Goal: Task Accomplishment & Management: Manage account settings

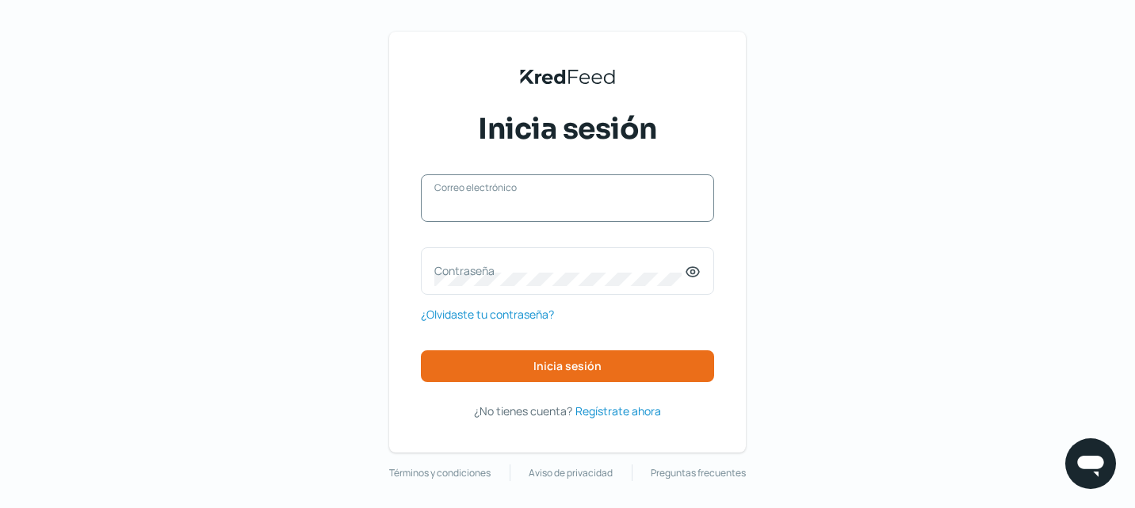
click at [560, 205] on input "Correo electrónico" at bounding box center [567, 206] width 266 height 14
type input "[EMAIL_ADDRESS][DOMAIN_NAME]"
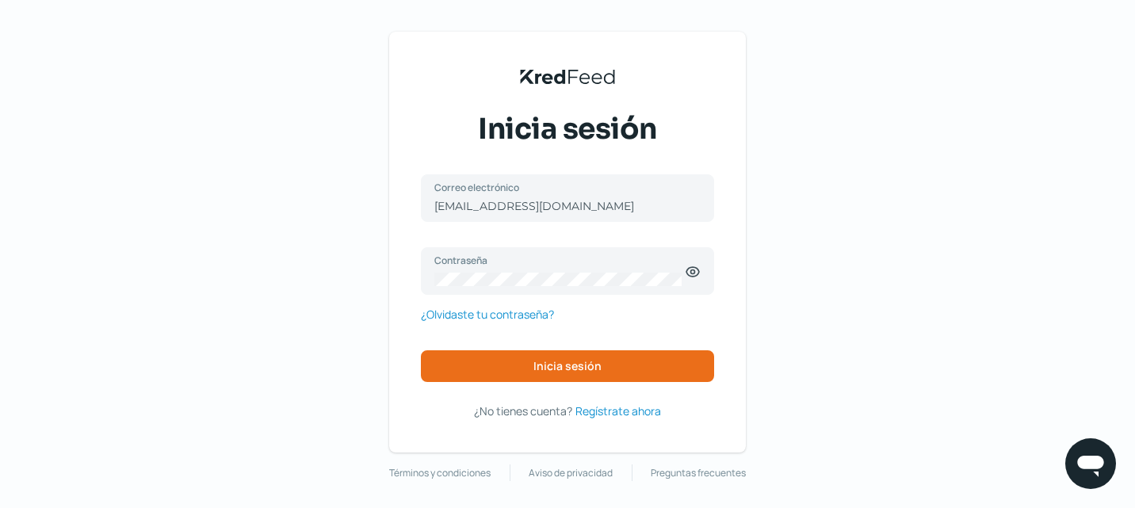
click at [491, 347] on div "[EMAIL_ADDRESS][DOMAIN_NAME] Correo electrónico Contraseña ¿Olvidaste tu contra…" at bounding box center [567, 277] width 293 height 207
click at [465, 369] on button "Inicia sesión" at bounding box center [567, 366] width 293 height 32
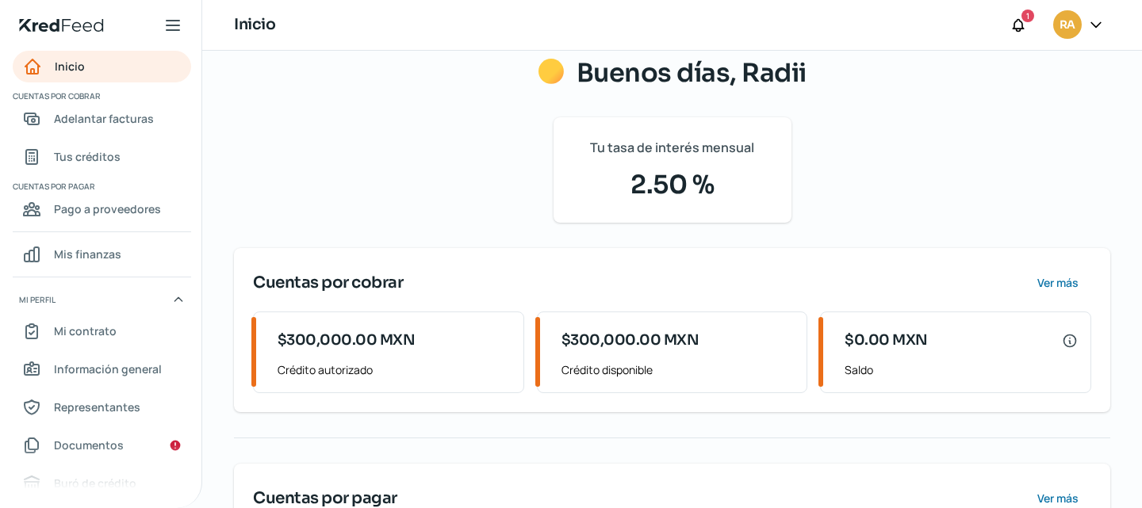
scroll to position [29, 0]
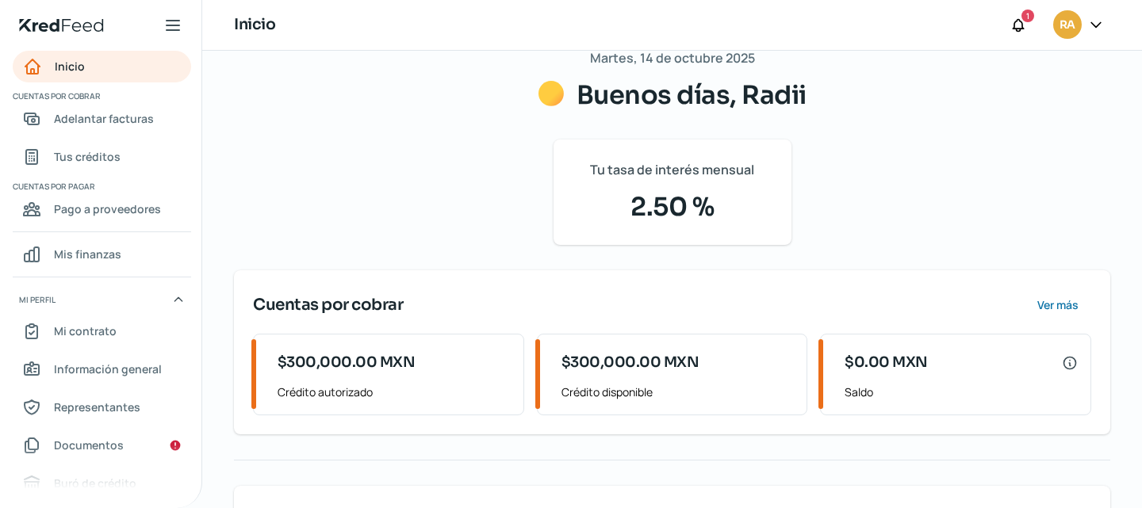
click at [1076, 29] on div "RA" at bounding box center [1067, 24] width 29 height 29
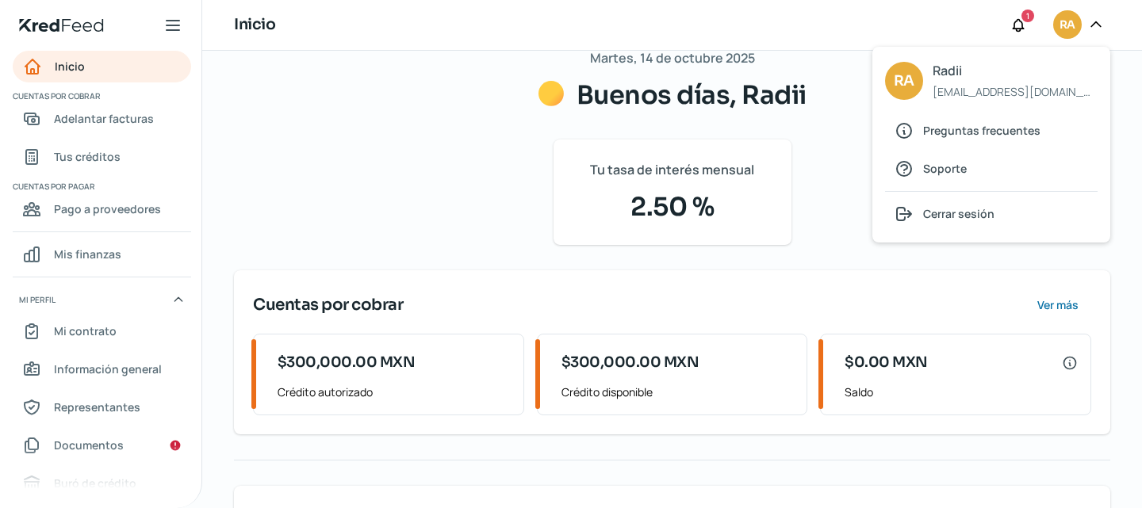
click at [238, 208] on div "[DATE] Buenos días, Radii Tu tasa de interés mensual 2.50 % Cuentas por cobrar …" at bounding box center [672, 348] width 876 height 603
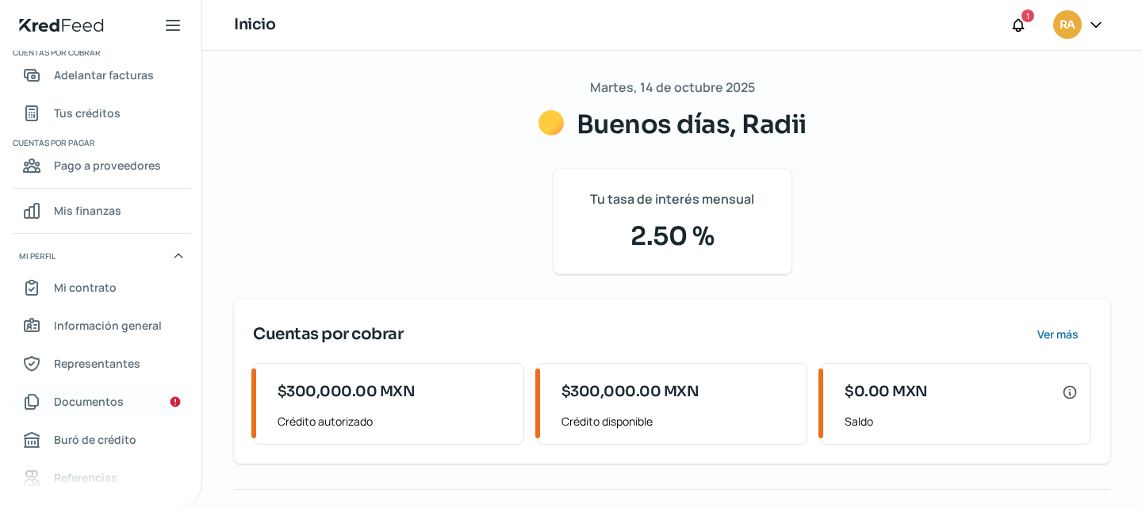
scroll to position [0, 0]
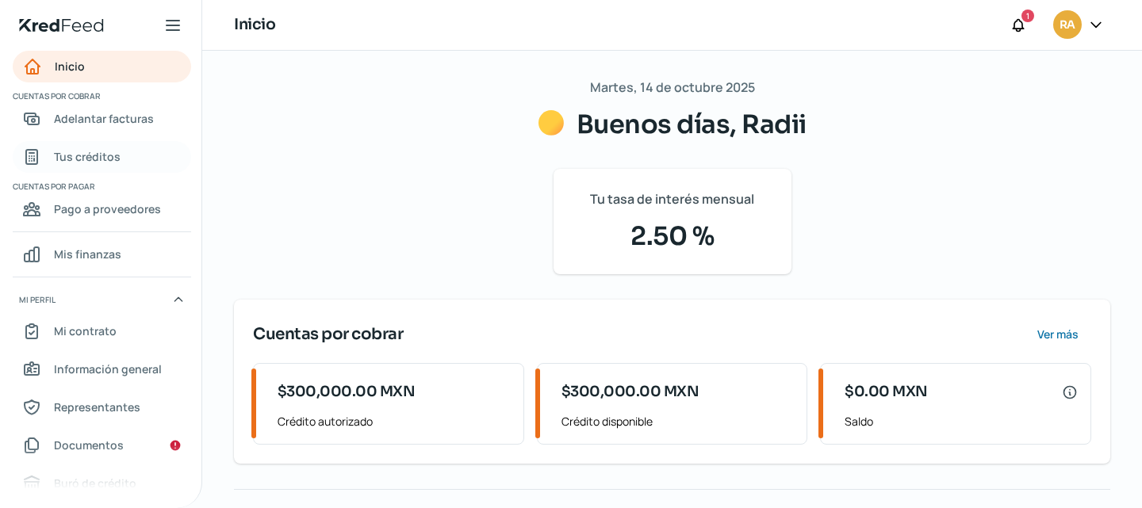
click at [101, 162] on span "Tus créditos" at bounding box center [87, 157] width 67 height 20
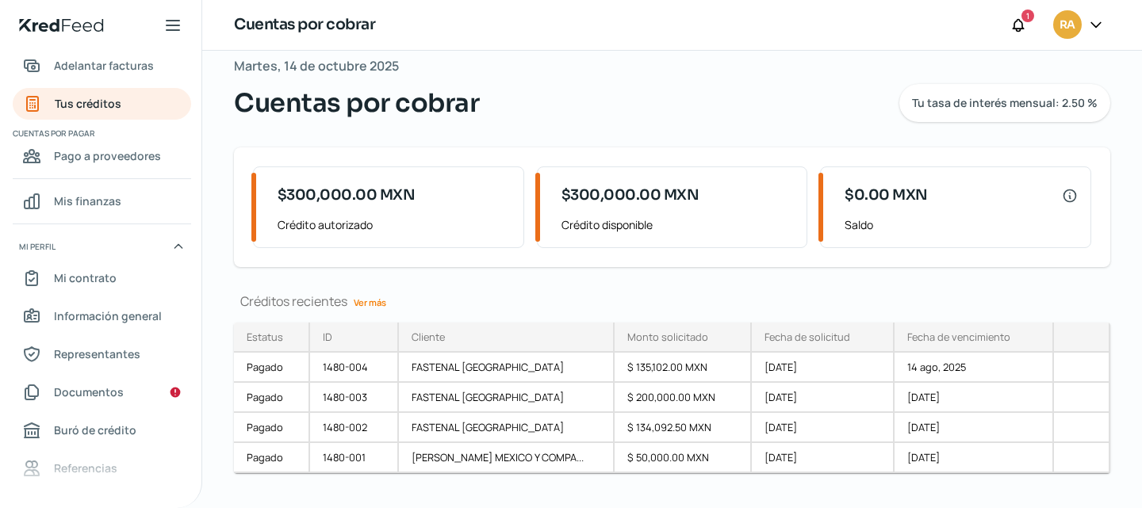
scroll to position [18, 0]
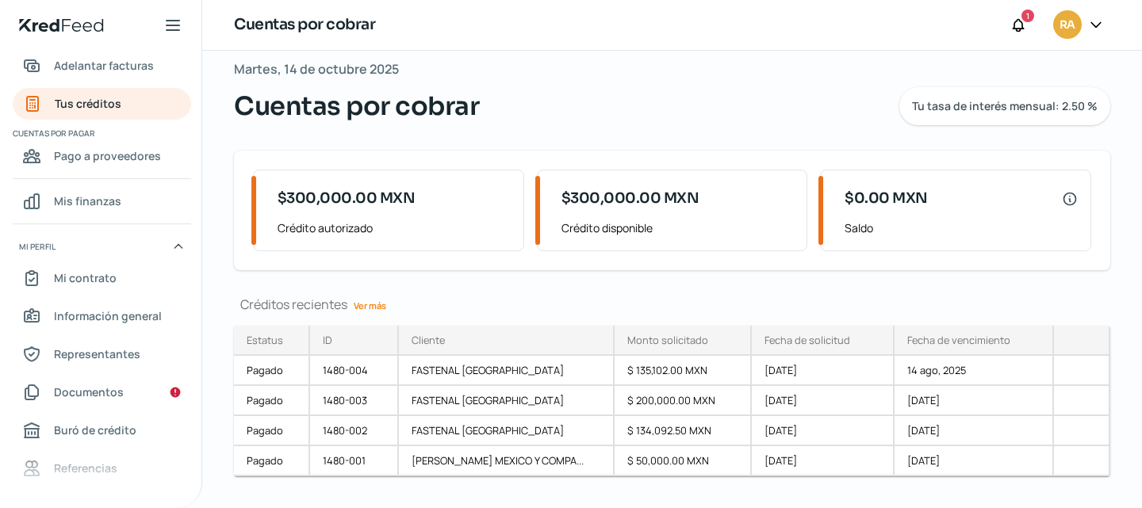
click at [1085, 16] on div at bounding box center [1095, 25] width 29 height 30
click at [1088, 33] on div at bounding box center [1095, 25] width 29 height 30
click at [1094, 29] on icon at bounding box center [1096, 25] width 16 height 16
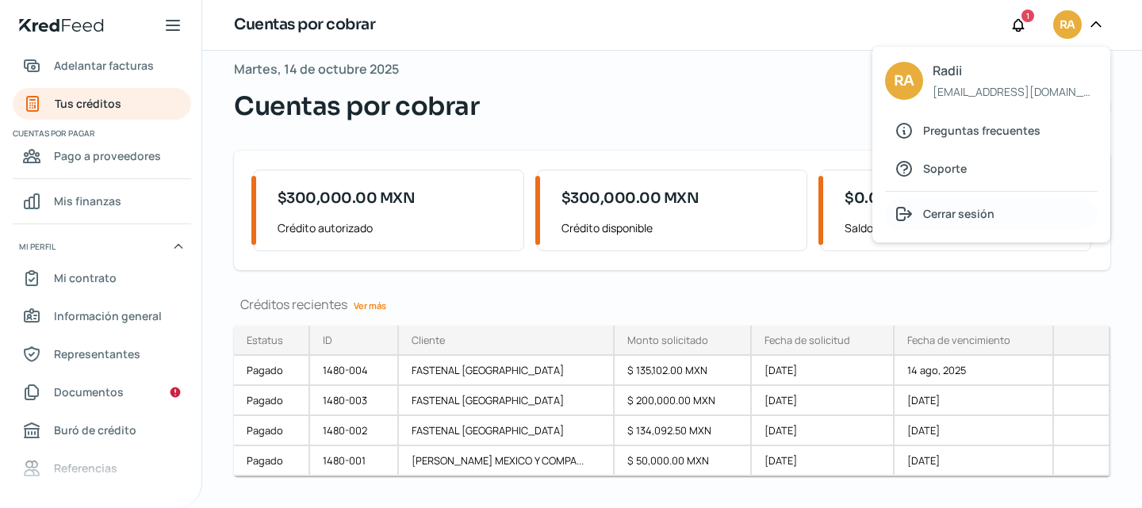
click at [927, 203] on div "Cerrar sesión" at bounding box center [991, 214] width 212 height 32
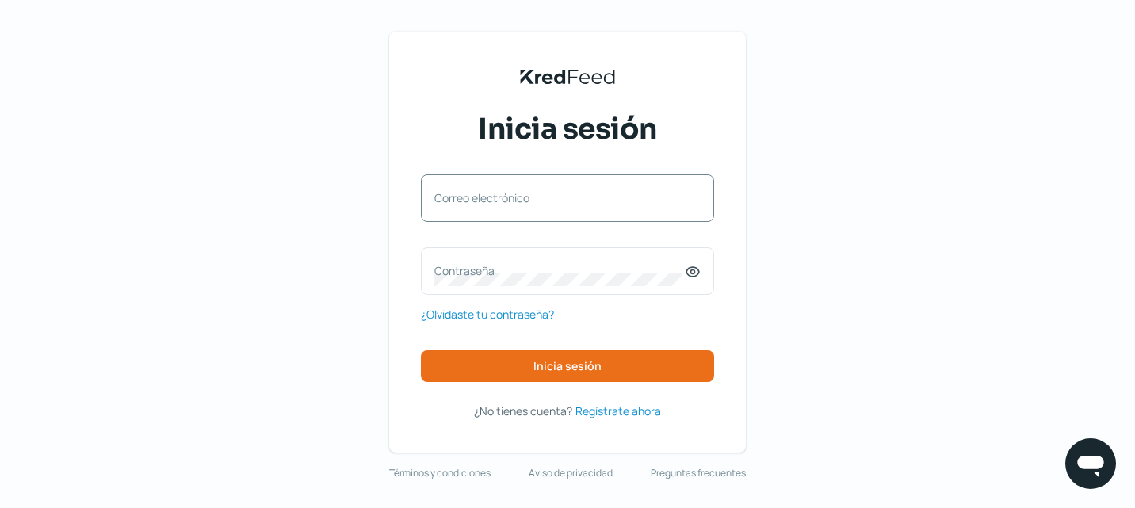
click at [509, 202] on label "Correo electrónico" at bounding box center [559, 197] width 251 height 15
click at [509, 202] on input "Correo electrónico" at bounding box center [567, 206] width 266 height 14
click at [543, 197] on div "Correo electrónico" at bounding box center [567, 198] width 293 height 48
click at [549, 212] on input "Correo electrónico" at bounding box center [567, 206] width 266 height 14
type input "[EMAIL_ADDRESS][DOMAIN_NAME]"
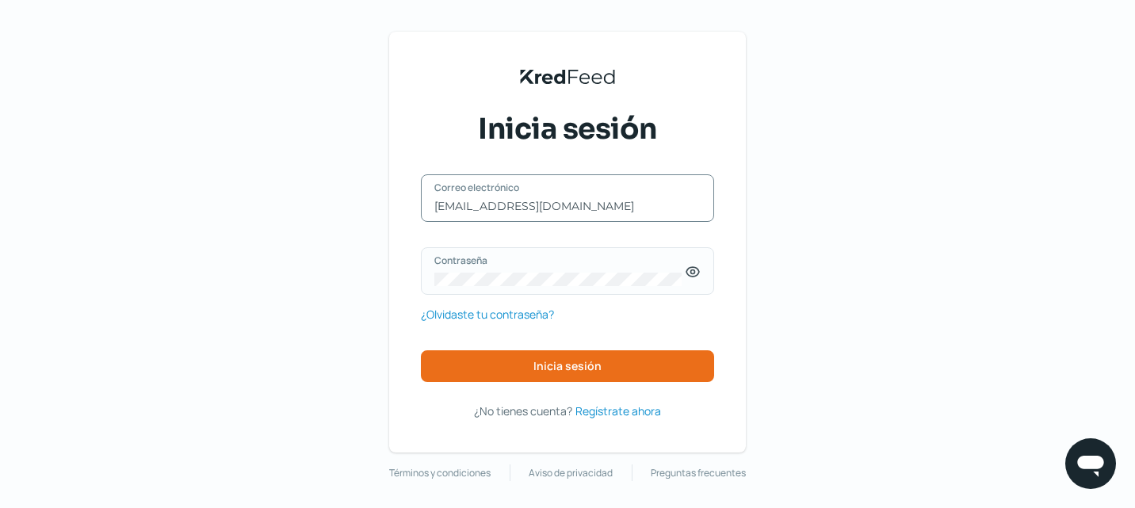
click at [699, 273] on icon at bounding box center [693, 273] width 13 height 10
click at [423, 178] on div "KredFeed's Black Logo Inicia sesión [EMAIL_ADDRESS][DOMAIN_NAME] Correo electró…" at bounding box center [567, 242] width 357 height 421
click at [842, 361] on div "KredFeed's Black Logo Inicia sesión [EMAIL_ADDRESS][DOMAIN_NAME] Correo electró…" at bounding box center [567, 256] width 1135 height 513
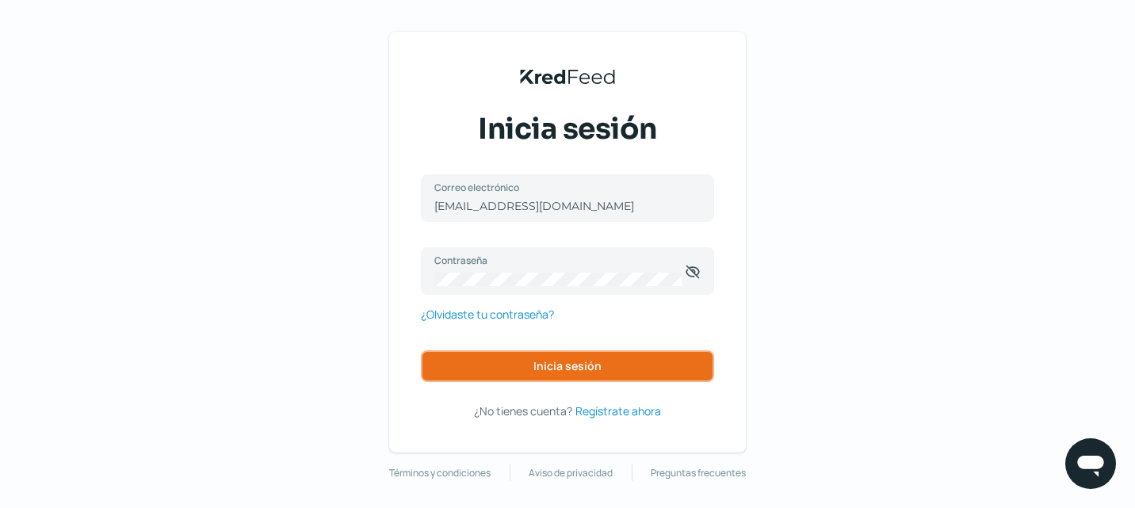
click at [603, 354] on button "Inicia sesión" at bounding box center [567, 366] width 293 height 32
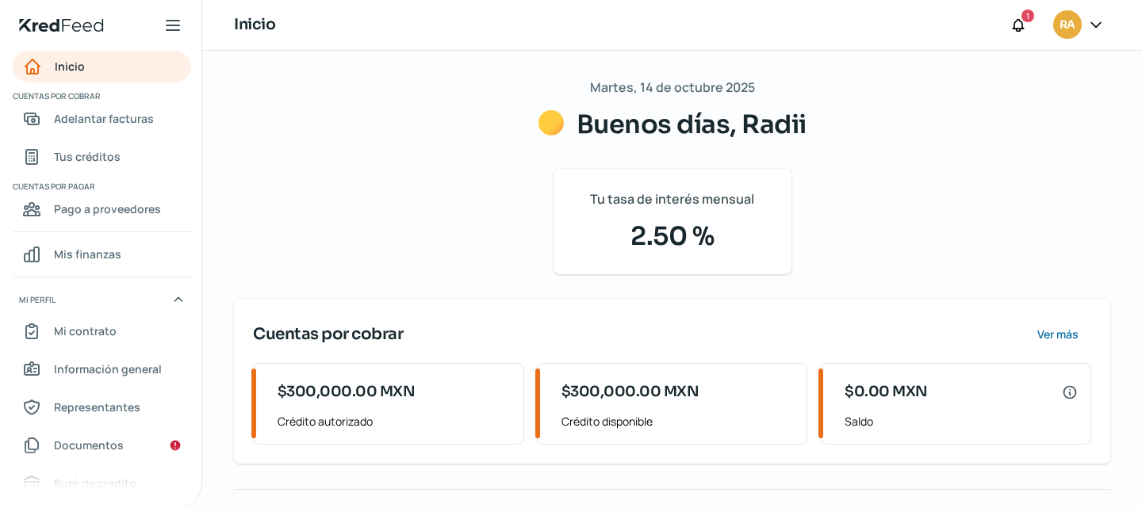
scroll to position [1, 0]
